Goal: Task Accomplishment & Management: Use online tool/utility

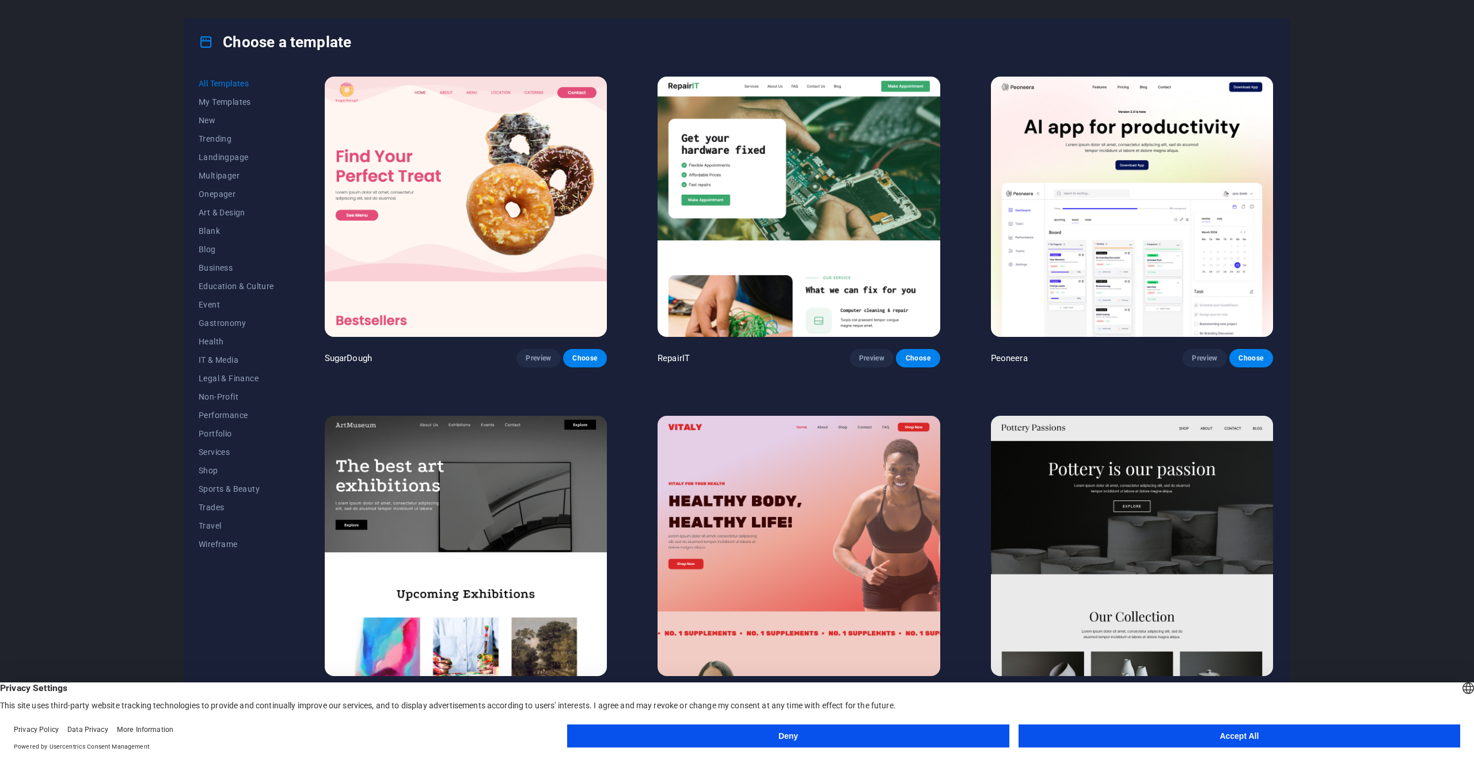
click at [558, 225] on img at bounding box center [466, 207] width 282 height 260
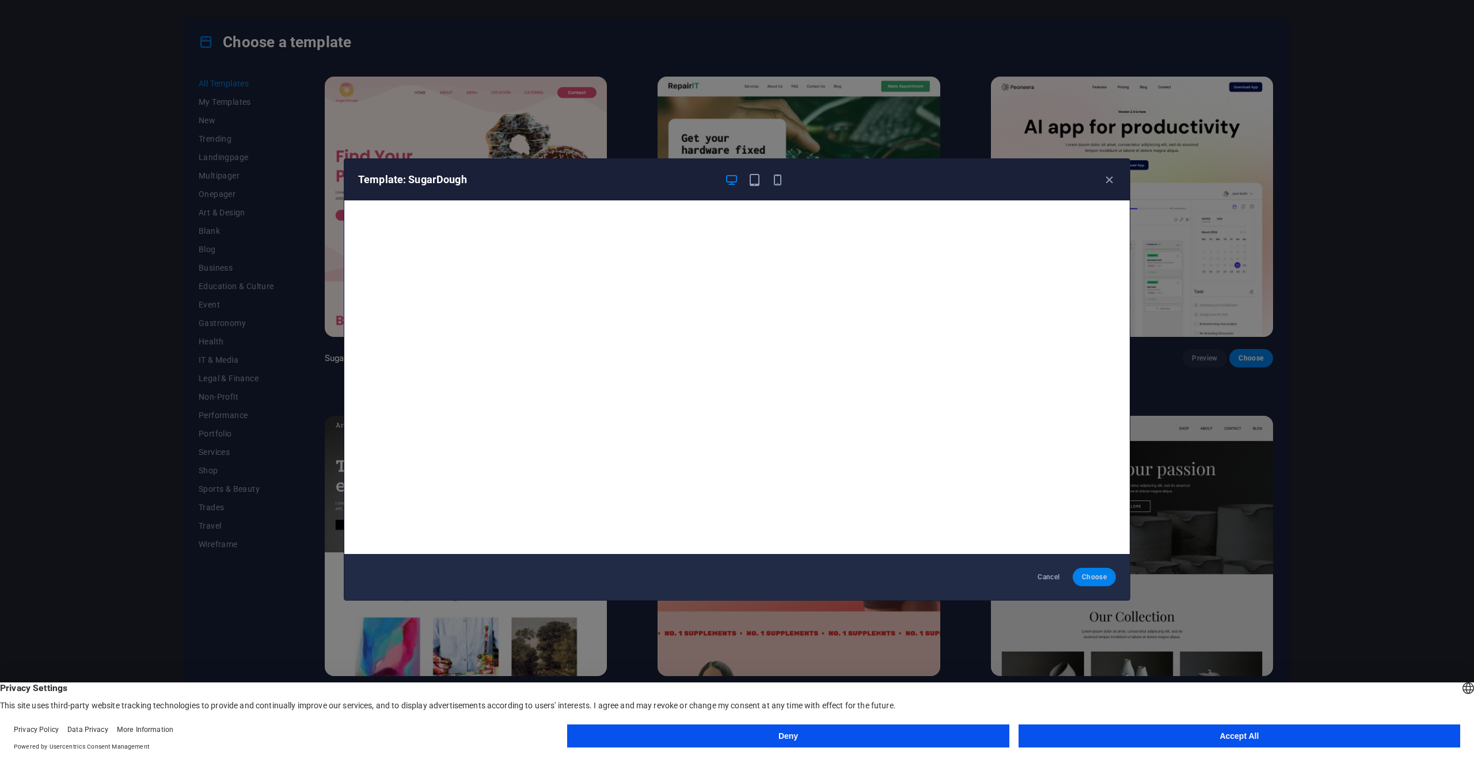
click at [1101, 583] on button "Choose" at bounding box center [1094, 577] width 43 height 18
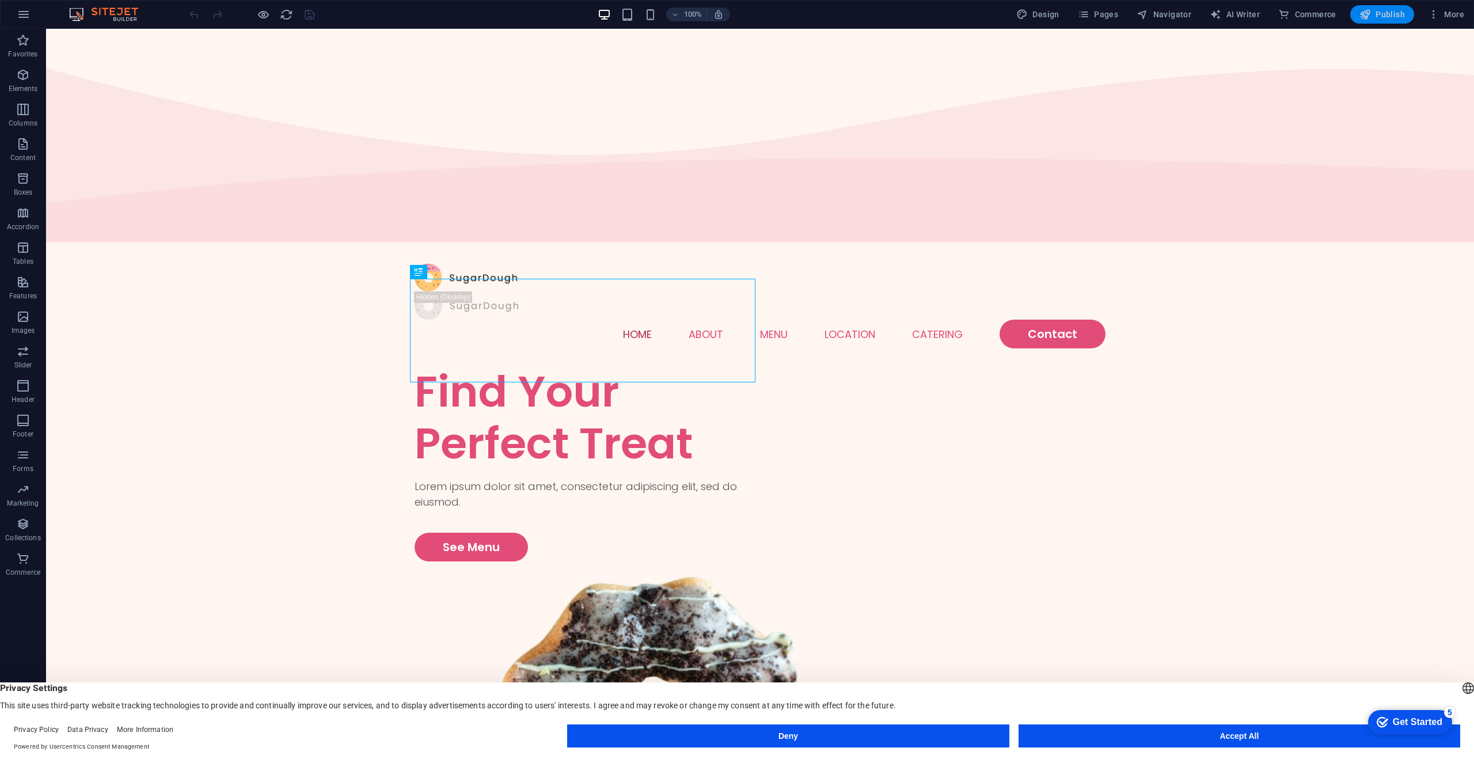
click at [1390, 11] on span "Publish" at bounding box center [1381, 15] width 45 height 12
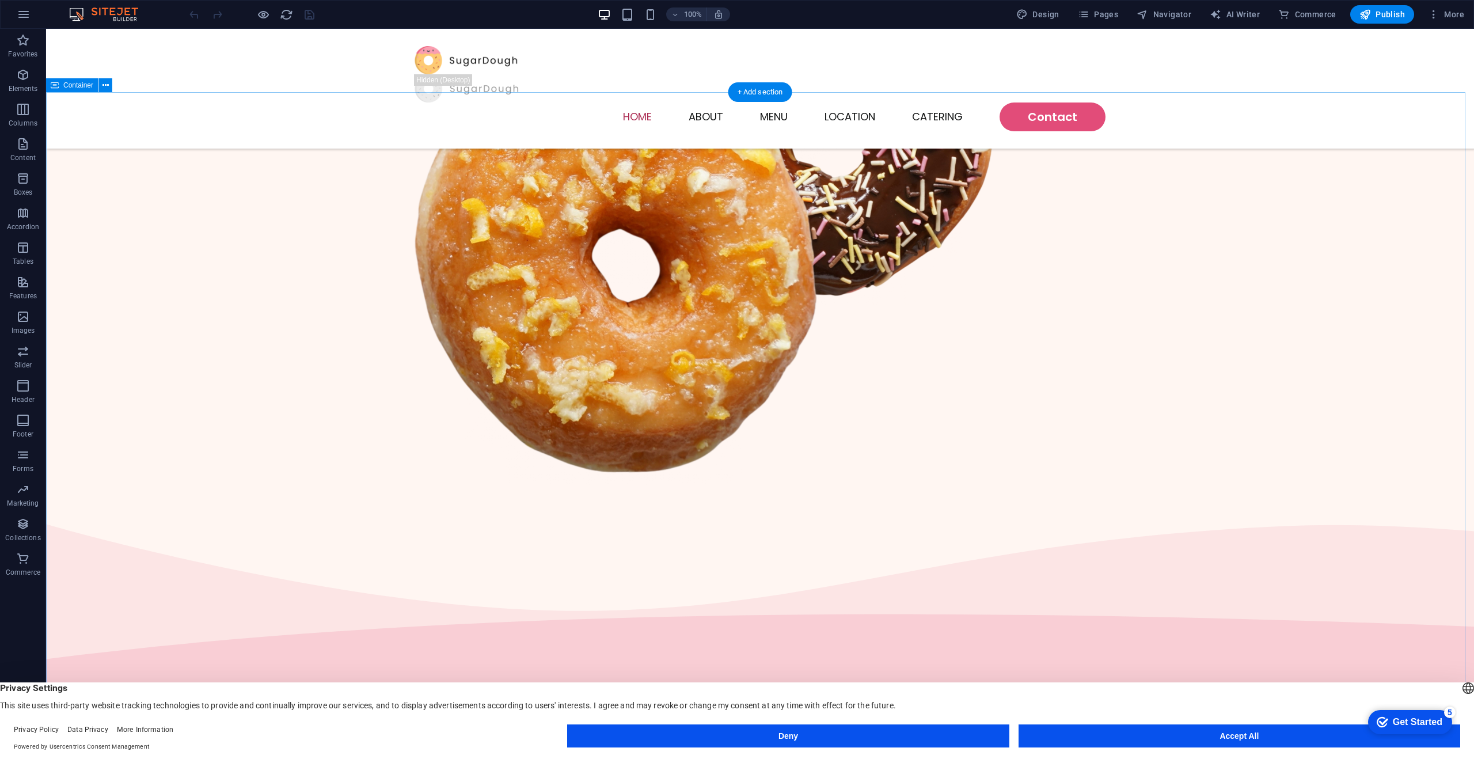
scroll to position [633, 0]
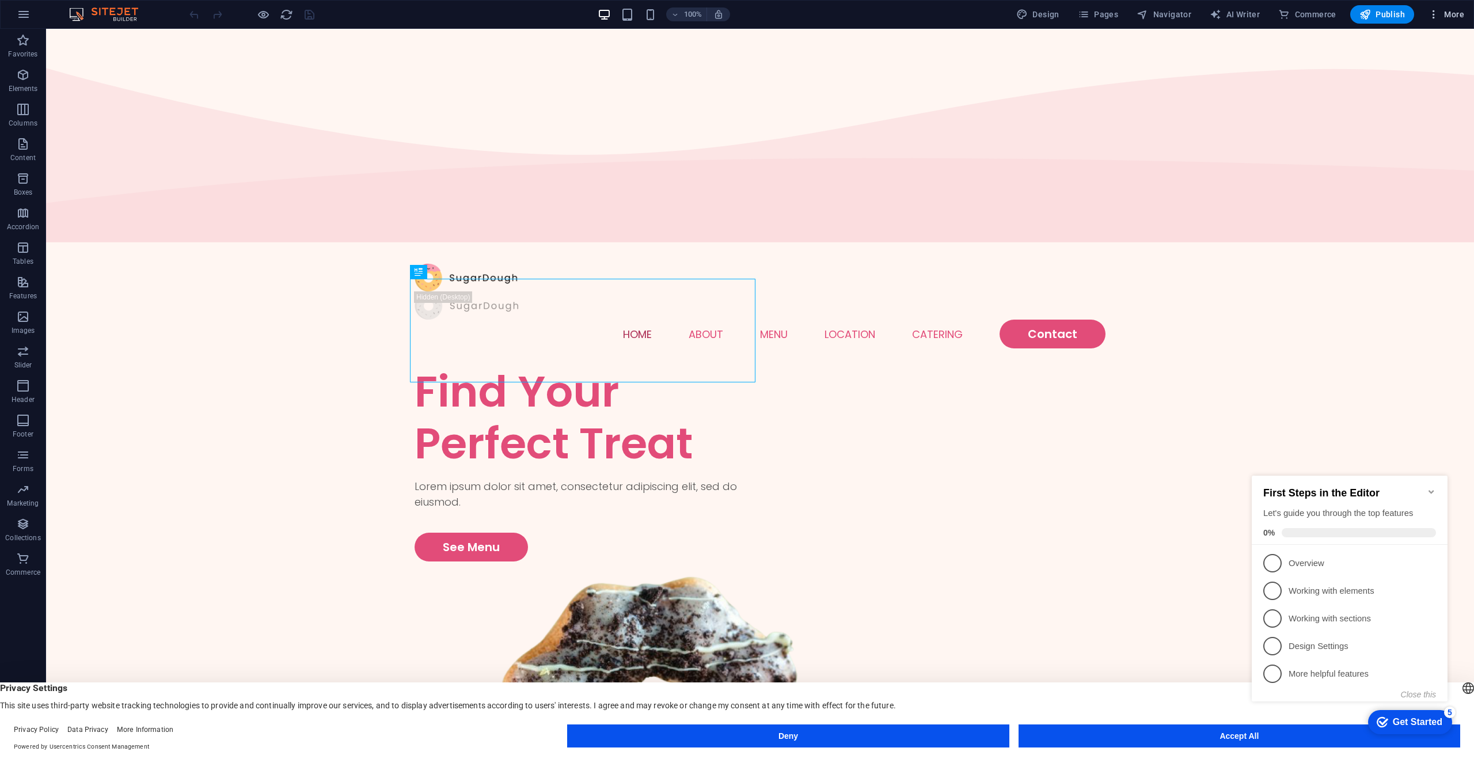
click at [1435, 17] on icon "button" at bounding box center [1434, 15] width 12 height 12
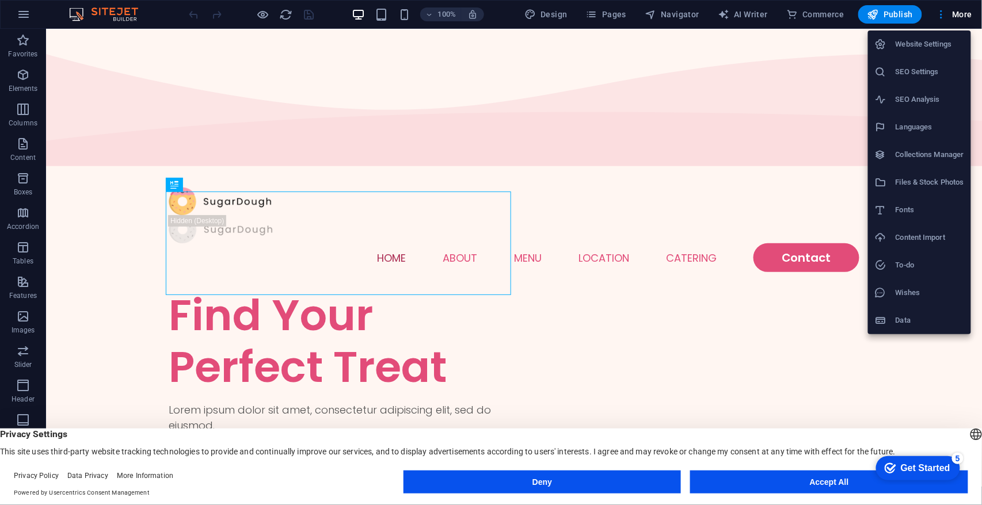
click at [833, 92] on div at bounding box center [491, 252] width 982 height 505
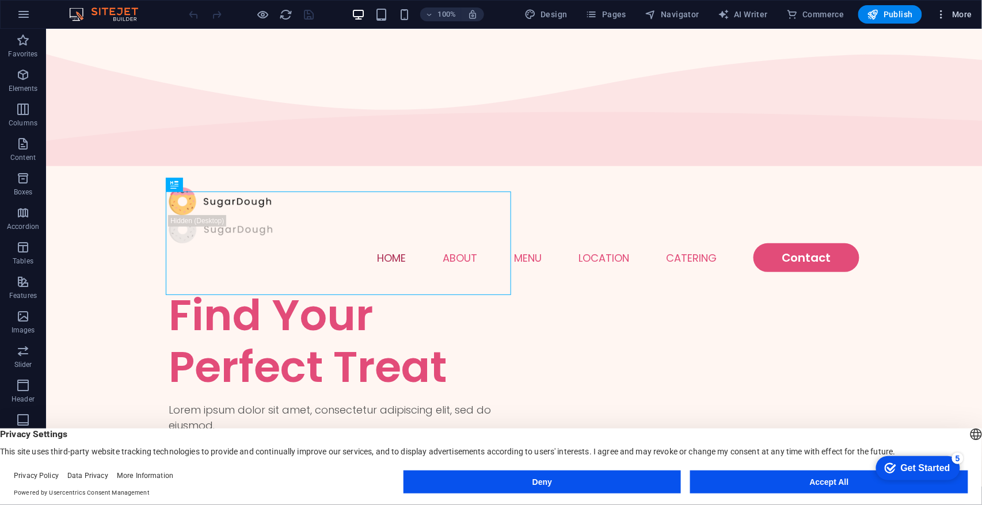
click at [974, 17] on button "More" at bounding box center [953, 14] width 45 height 18
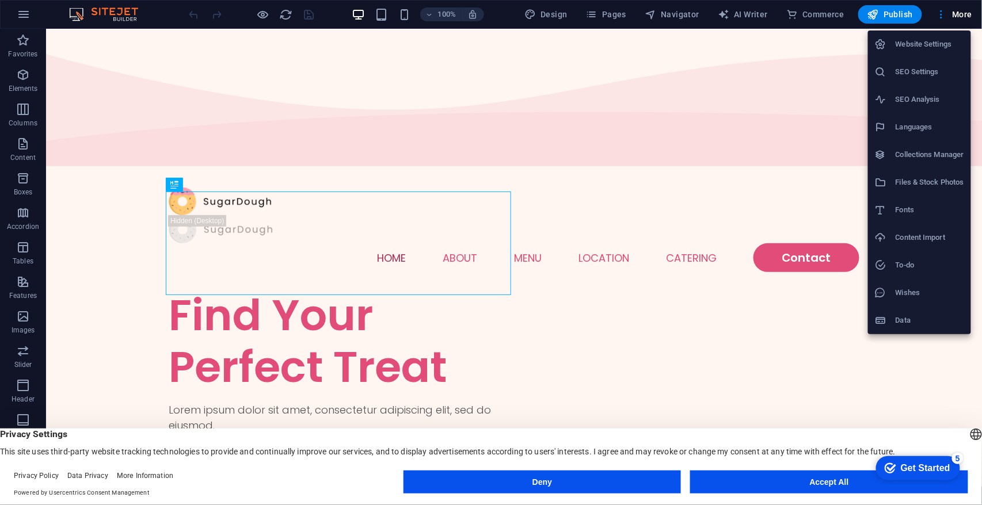
click at [29, 13] on div at bounding box center [491, 252] width 982 height 505
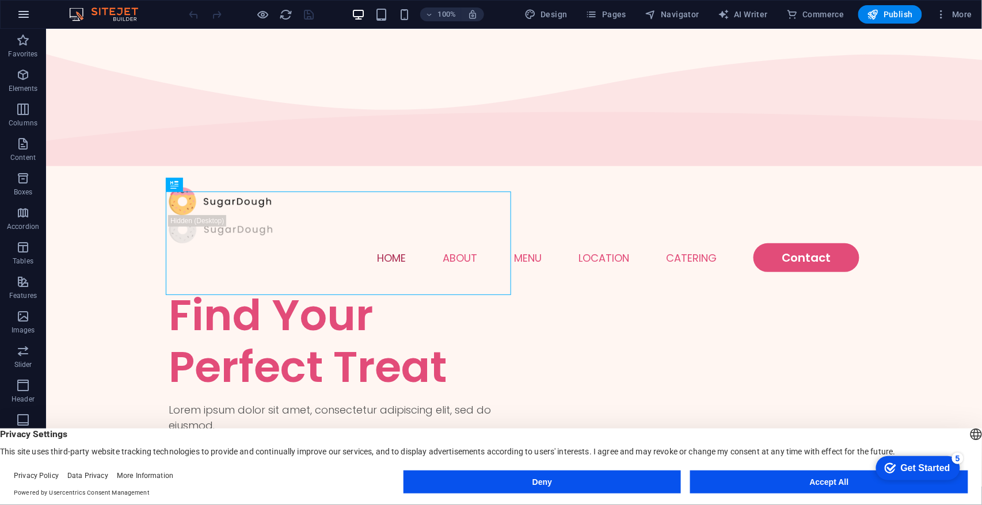
click at [22, 21] on icon "button" at bounding box center [24, 14] width 14 height 14
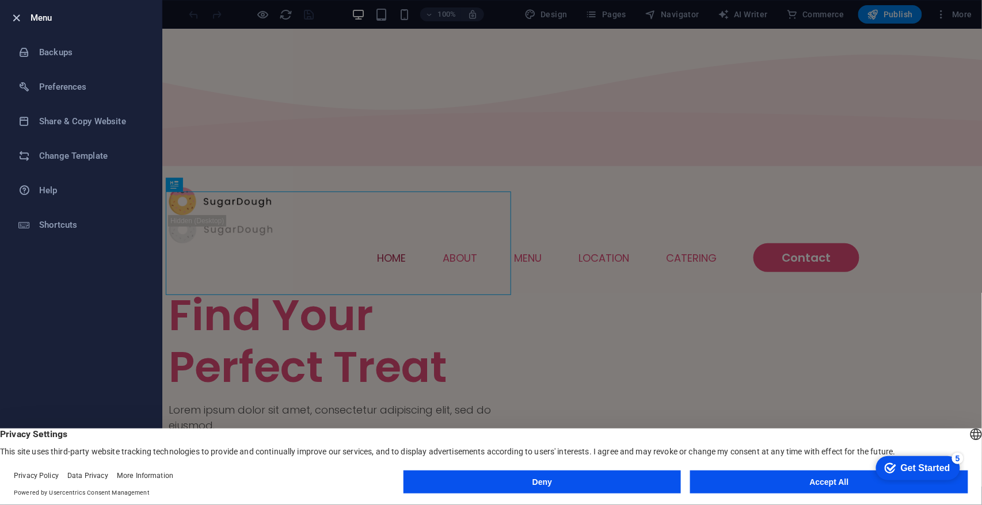
click at [19, 19] on icon "button" at bounding box center [16, 18] width 13 height 13
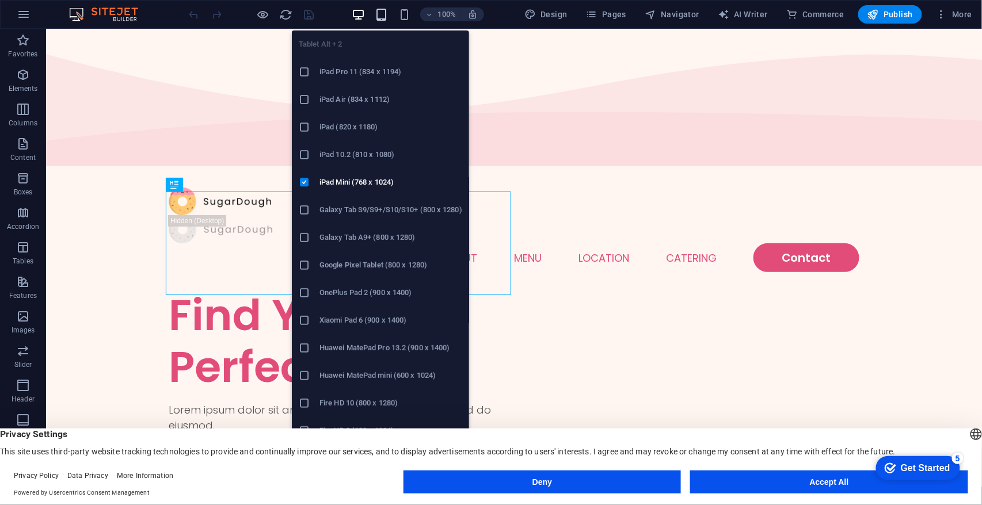
click at [378, 17] on icon "button" at bounding box center [381, 14] width 13 height 13
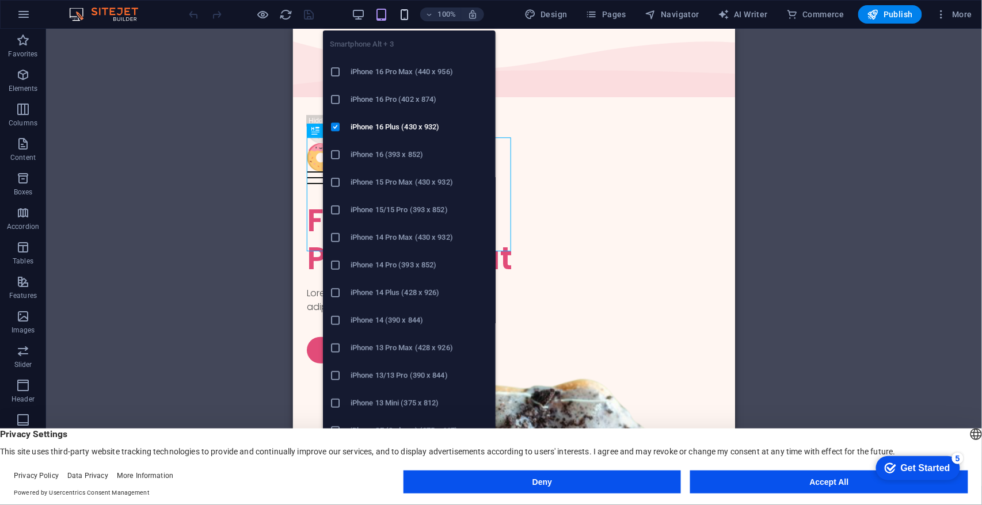
click at [404, 14] on icon "button" at bounding box center [404, 14] width 13 height 13
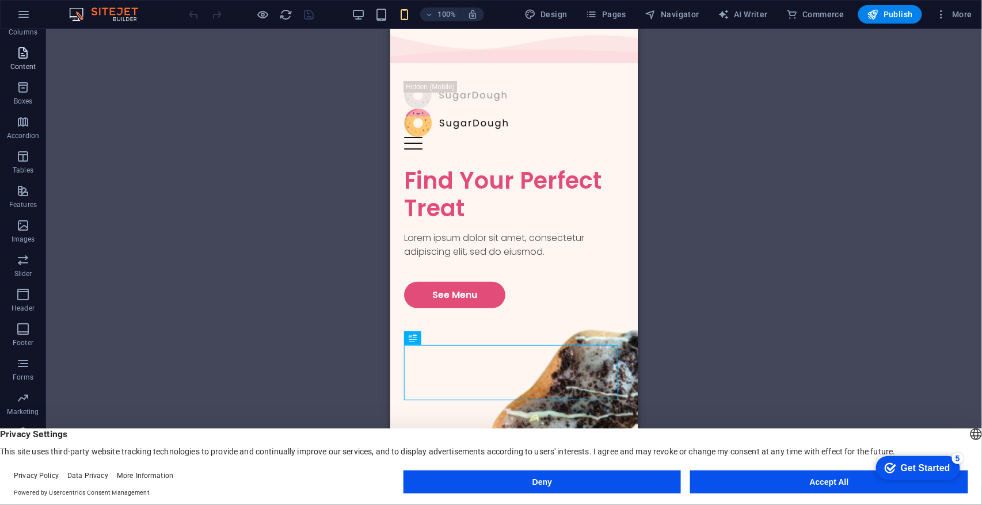
scroll to position [94, 0]
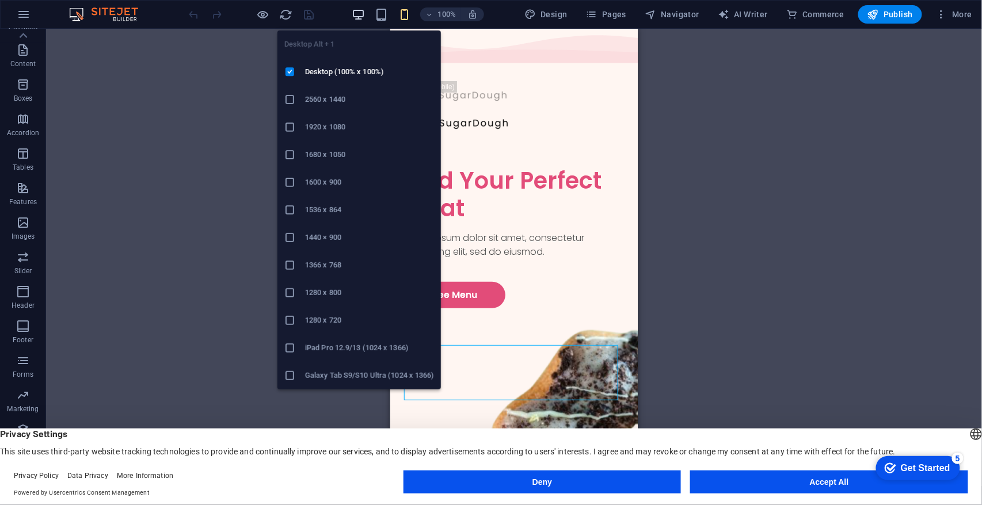
click at [355, 15] on icon "button" at bounding box center [358, 14] width 13 height 13
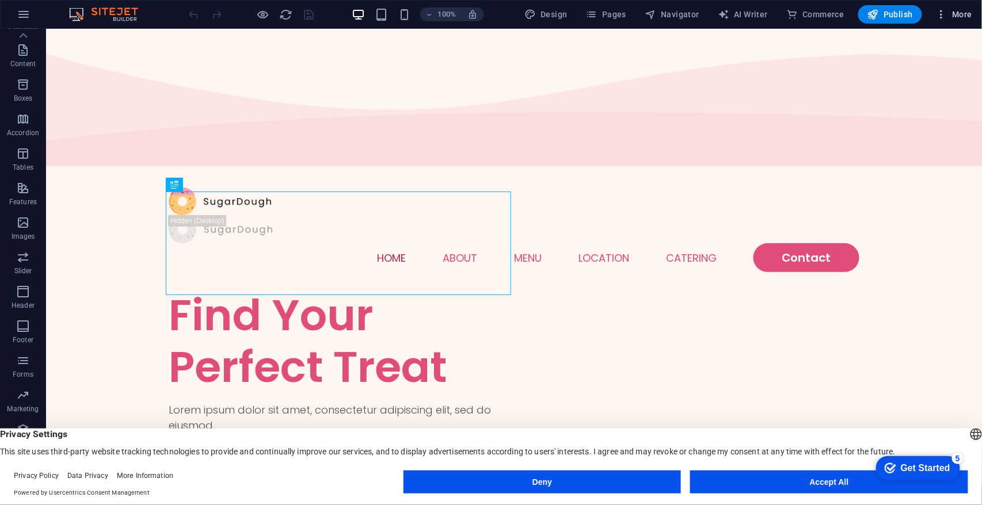
click at [946, 18] on icon "button" at bounding box center [942, 15] width 12 height 12
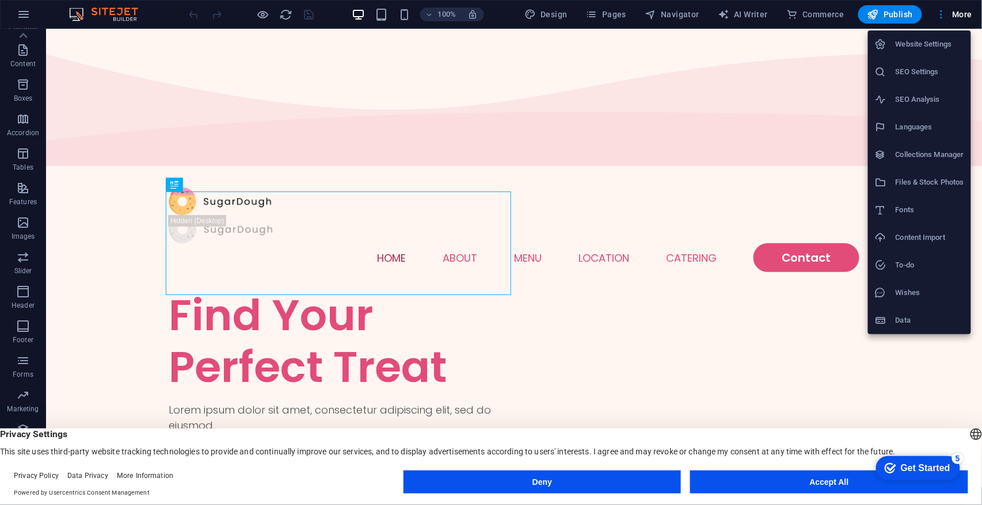
click at [941, 47] on h6 "Website Settings" at bounding box center [930, 44] width 69 height 14
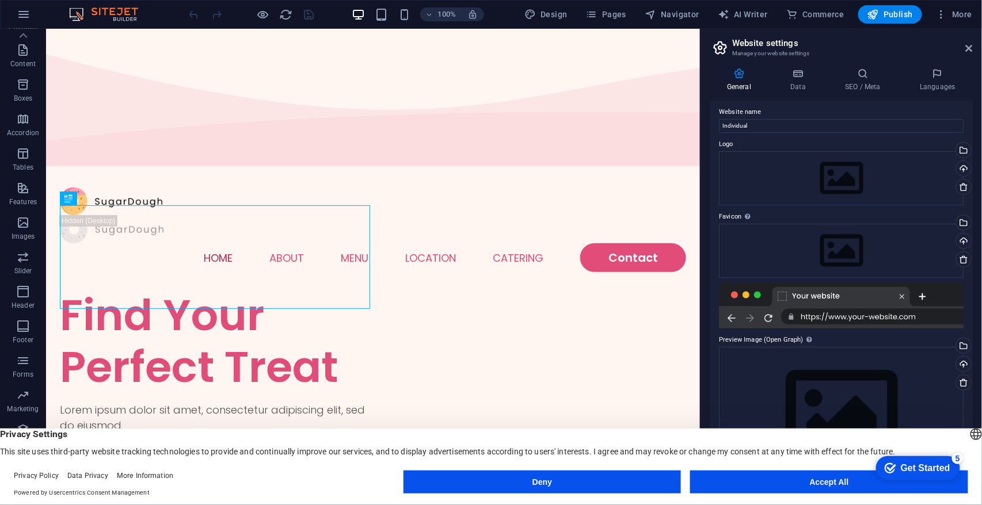
scroll to position [0, 0]
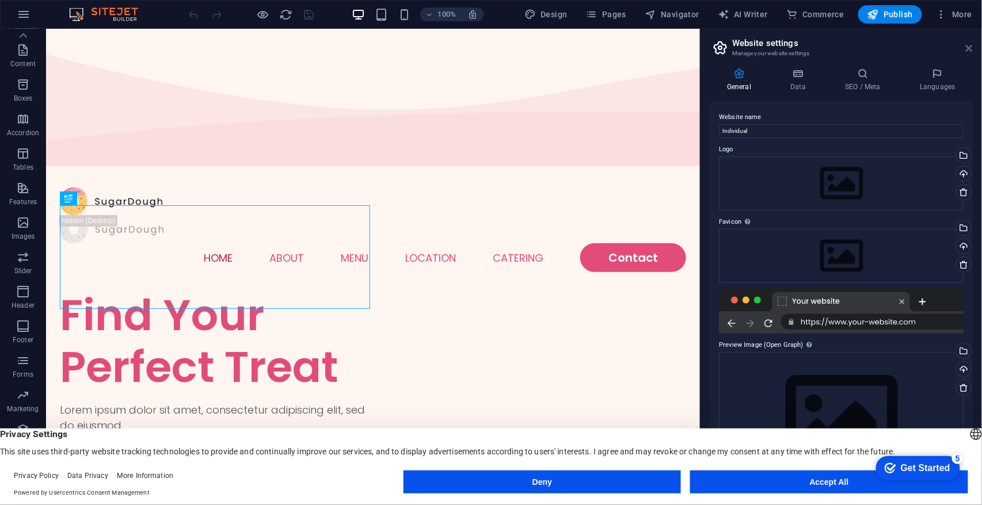
drag, startPoint x: 924, startPoint y: 17, endPoint x: 971, endPoint y: 45, distance: 54.2
click at [971, 45] on icon at bounding box center [969, 48] width 7 height 9
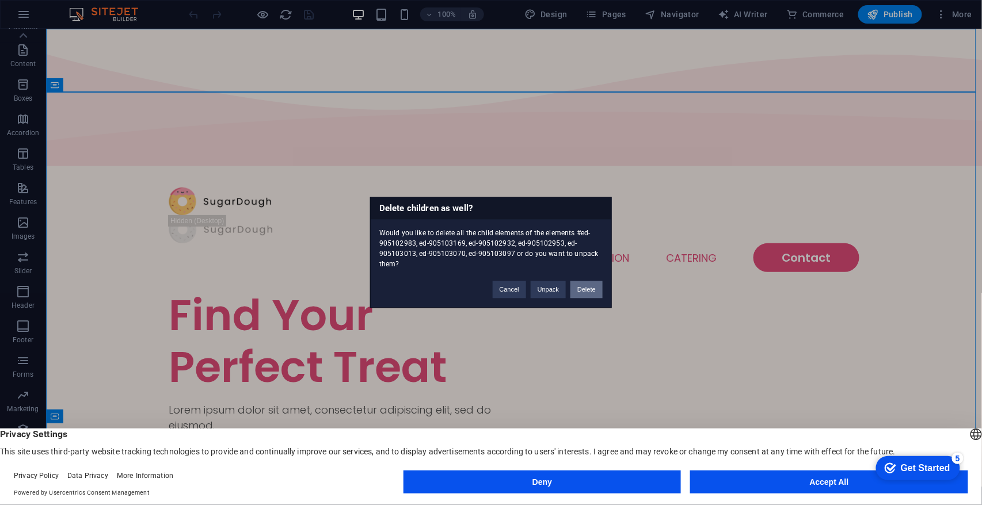
click at [584, 292] on button "Delete" at bounding box center [587, 290] width 32 height 17
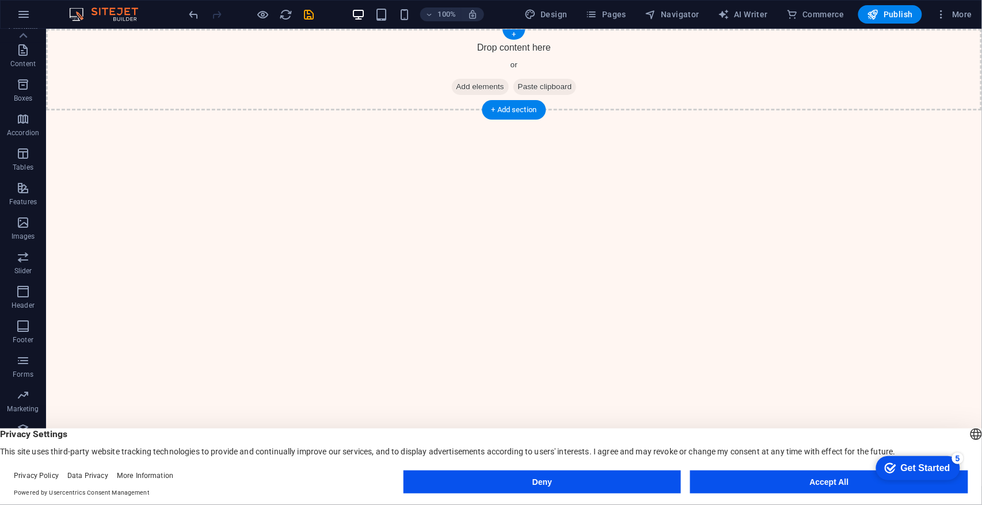
drag, startPoint x: 483, startPoint y: 89, endPoint x: 285, endPoint y: 89, distance: 198.0
click at [483, 89] on span "Add elements" at bounding box center [479, 86] width 57 height 16
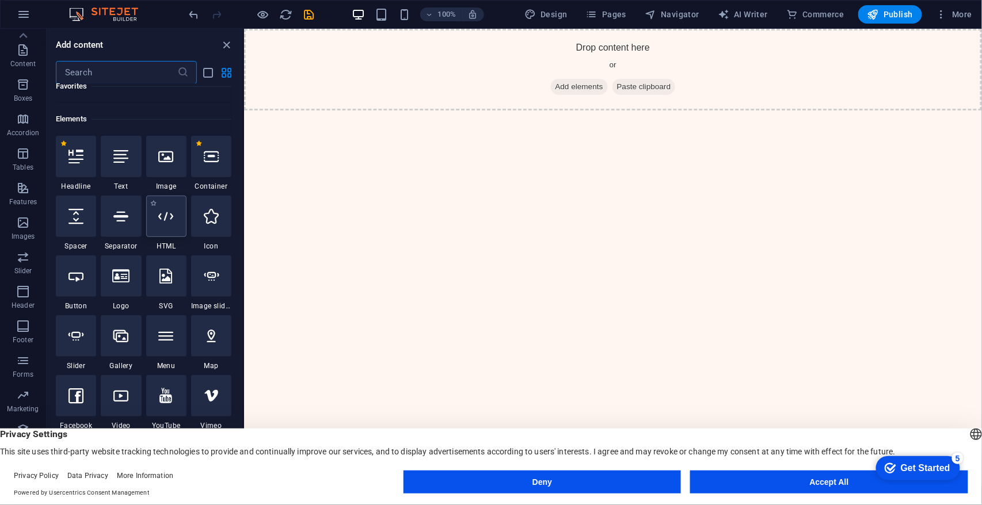
scroll to position [115, 0]
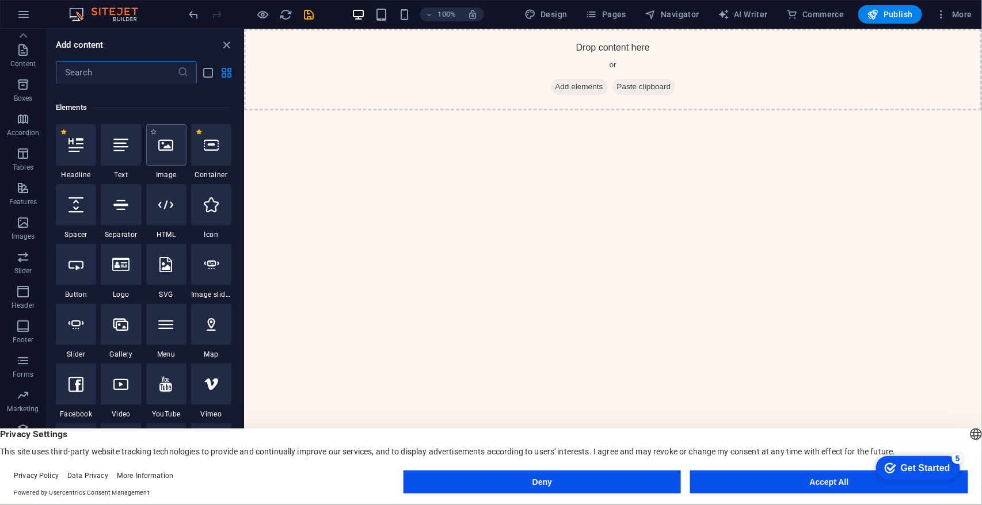
click at [168, 157] on div at bounding box center [166, 144] width 40 height 41
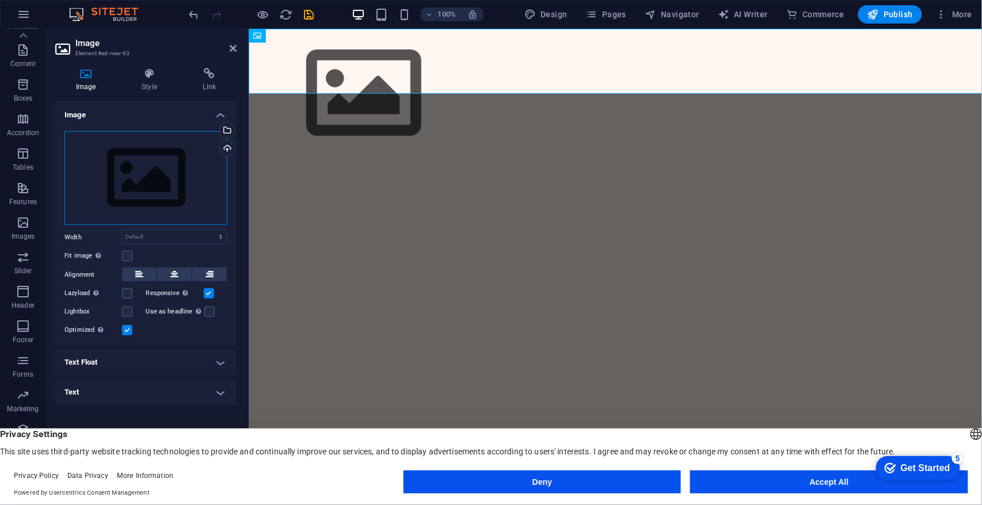
click at [147, 192] on div "Drag files here, click to choose files or select files from Files or our free s…" at bounding box center [145, 178] width 163 height 94
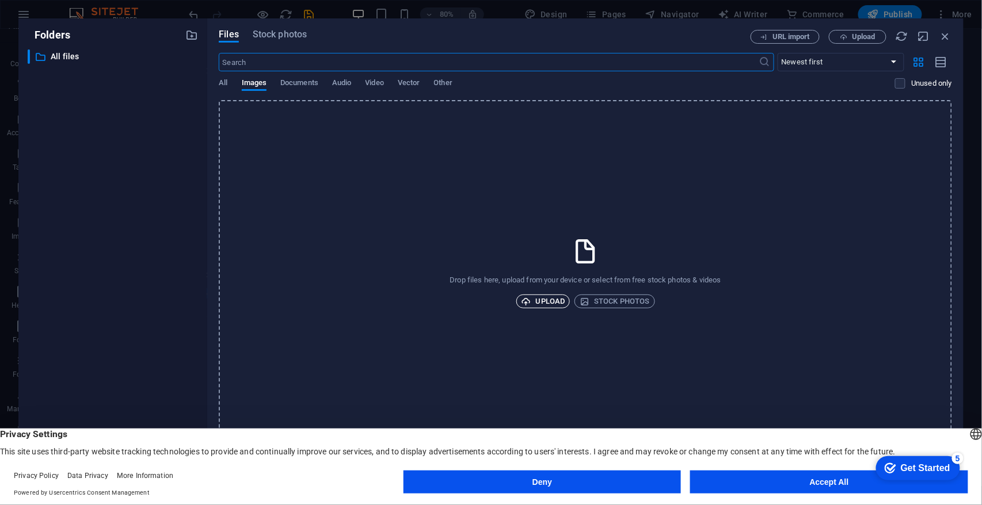
click at [542, 302] on span "Upload" at bounding box center [544, 302] width 44 height 14
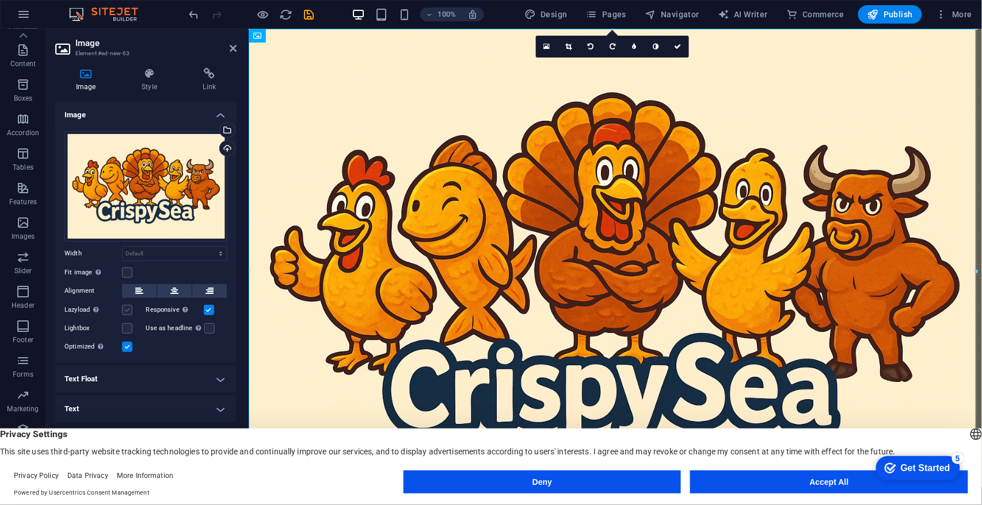
click at [128, 314] on label at bounding box center [127, 310] width 10 height 10
click at [0, 0] on input "Lazyload Loading images after the page loads improves page speed." at bounding box center [0, 0] width 0 height 0
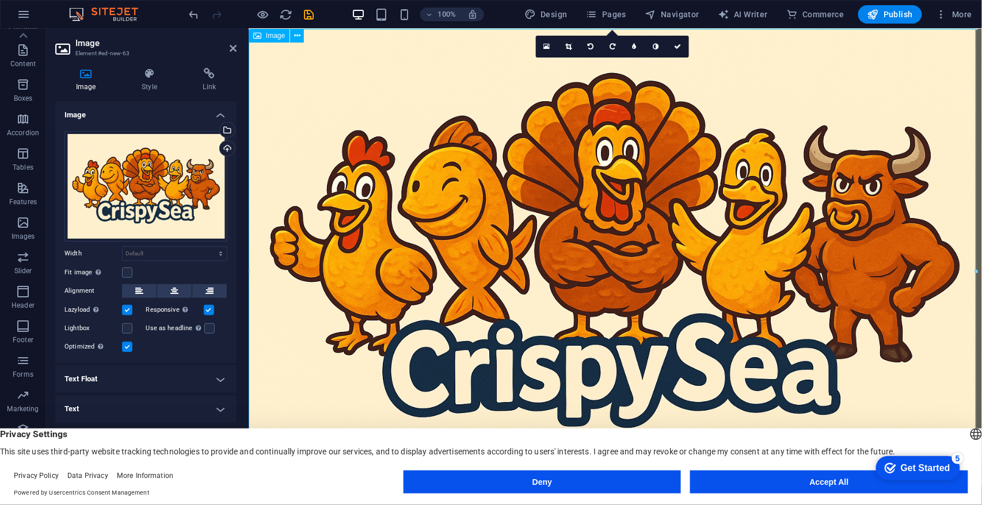
scroll to position [26, 0]
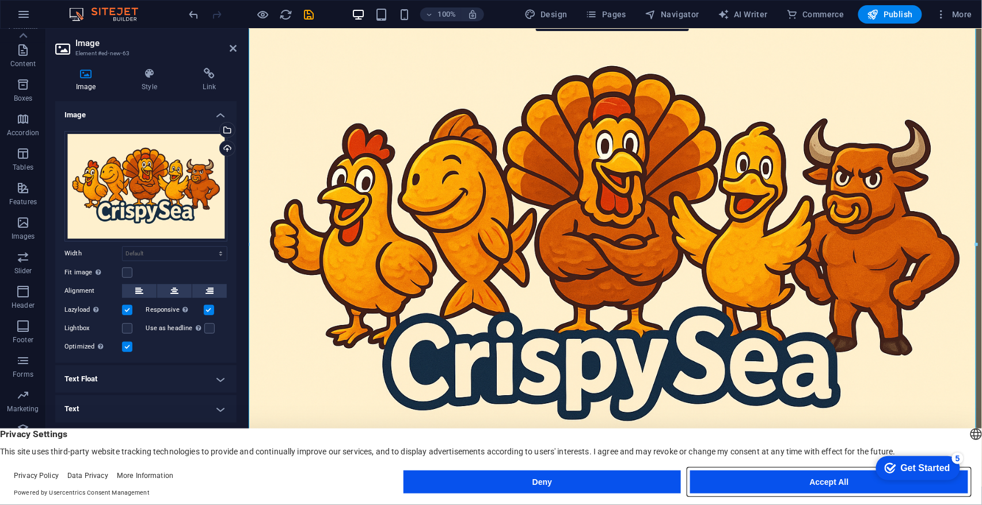
click at [810, 476] on button "Accept All" at bounding box center [829, 482] width 278 height 23
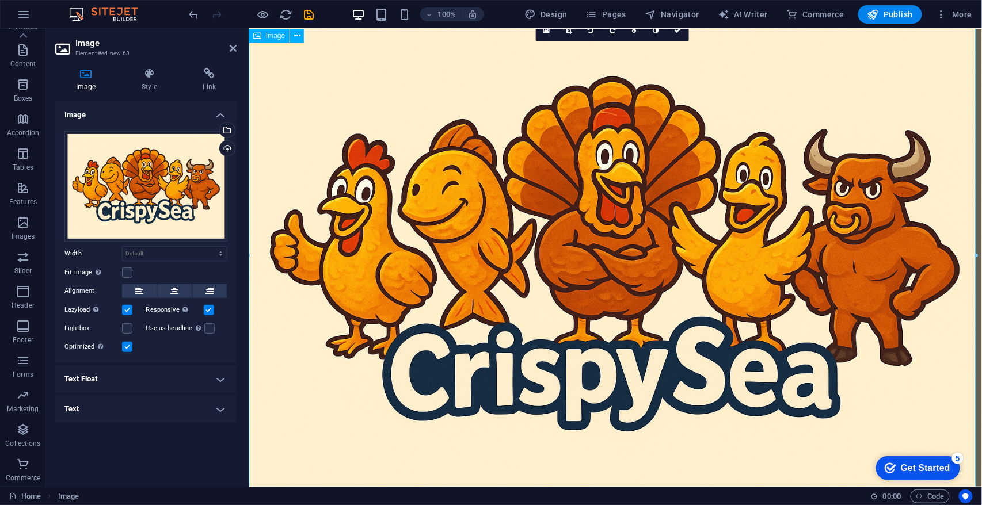
scroll to position [0, 0]
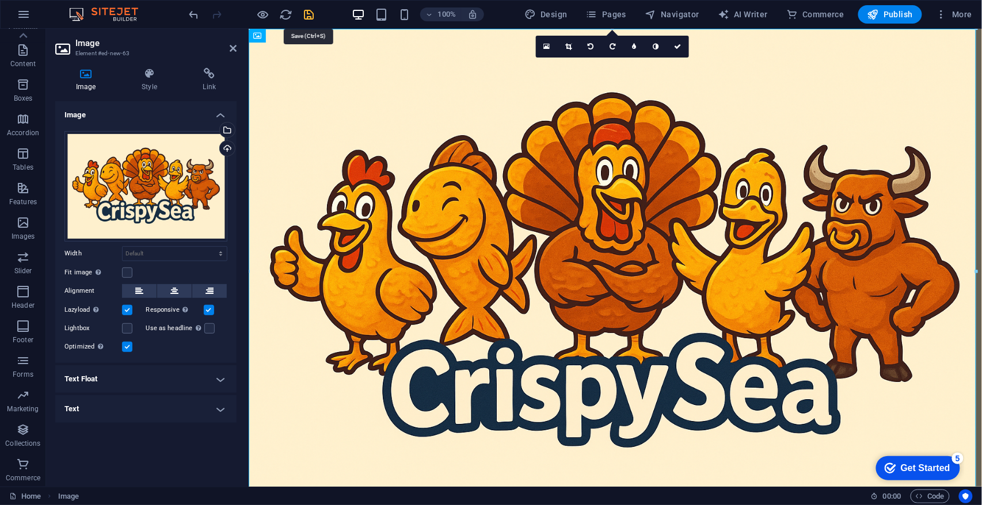
click at [311, 17] on icon "save" at bounding box center [309, 14] width 13 height 13
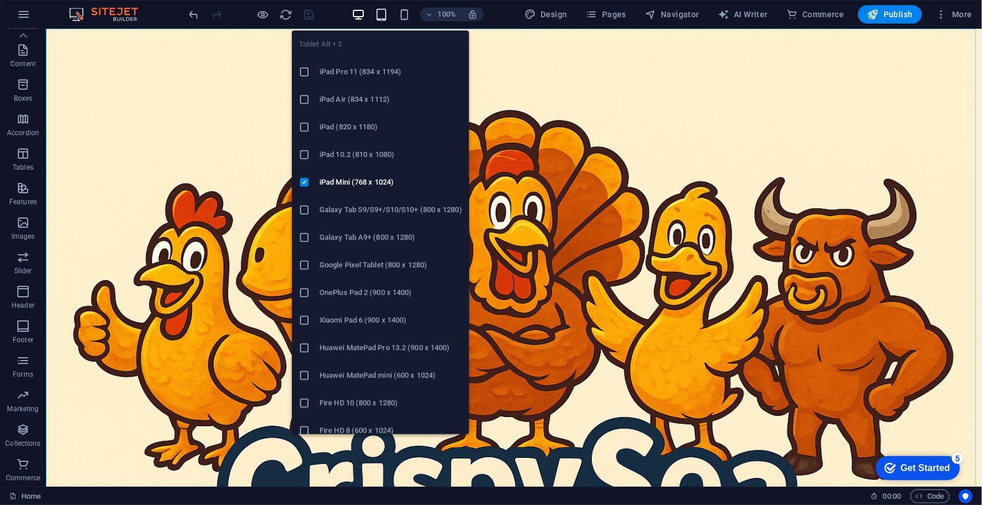
click at [386, 17] on icon "button" at bounding box center [381, 14] width 13 height 13
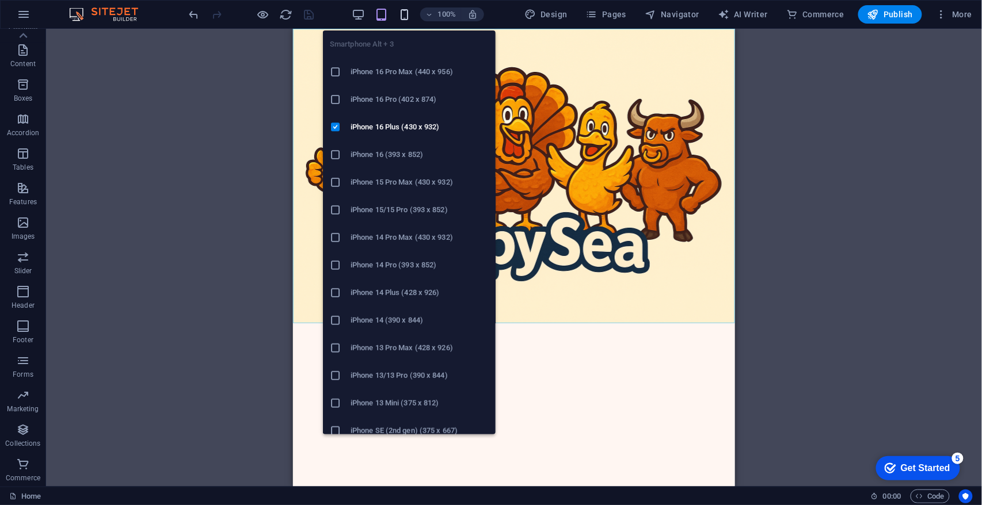
click at [408, 14] on icon "button" at bounding box center [404, 14] width 13 height 13
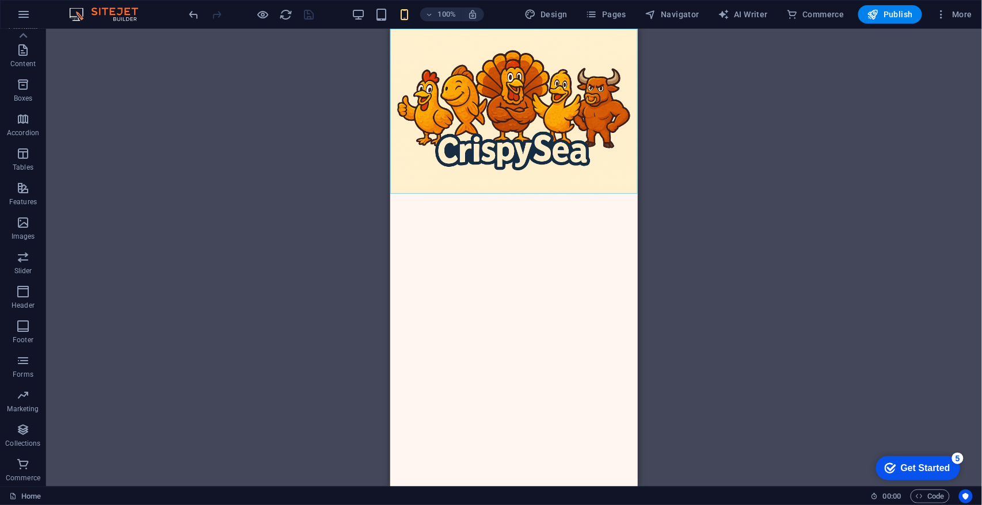
click at [391, 10] on div "100%" at bounding box center [417, 14] width 133 height 18
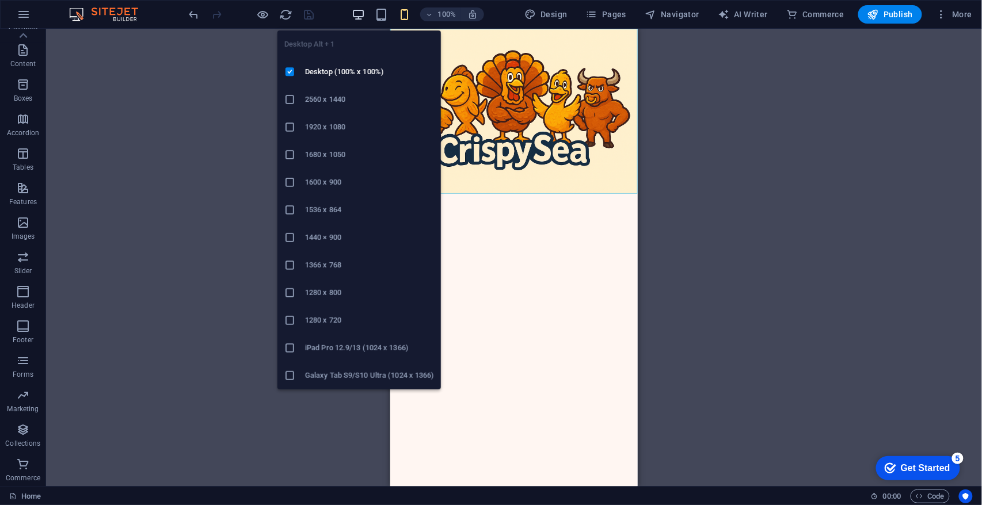
click at [362, 14] on icon "button" at bounding box center [358, 14] width 13 height 13
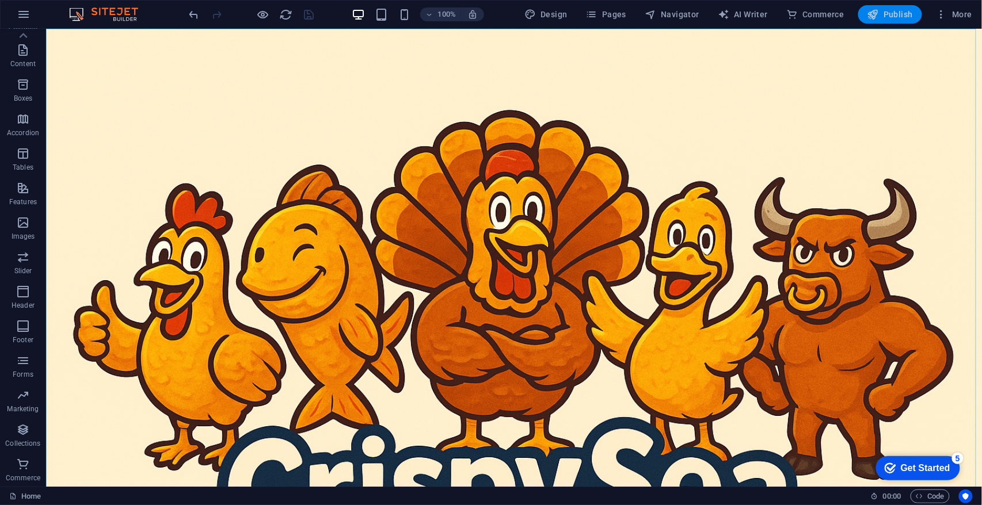
click at [882, 20] on button "Publish" at bounding box center [890, 14] width 64 height 18
